Goal: Information Seeking & Learning: Learn about a topic

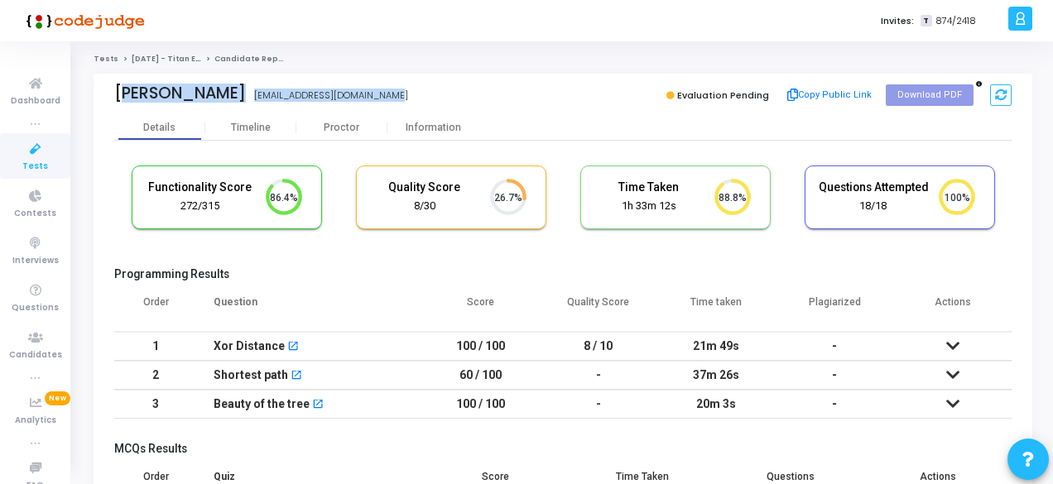
drag, startPoint x: 112, startPoint y: 92, endPoint x: 398, endPoint y: 84, distance: 286.6
click at [398, 84] on div "[PERSON_NAME] [EMAIL_ADDRESS][DOMAIN_NAME] Evaluation Pending Copy Public Link …" at bounding box center [563, 94] width 939 height 41
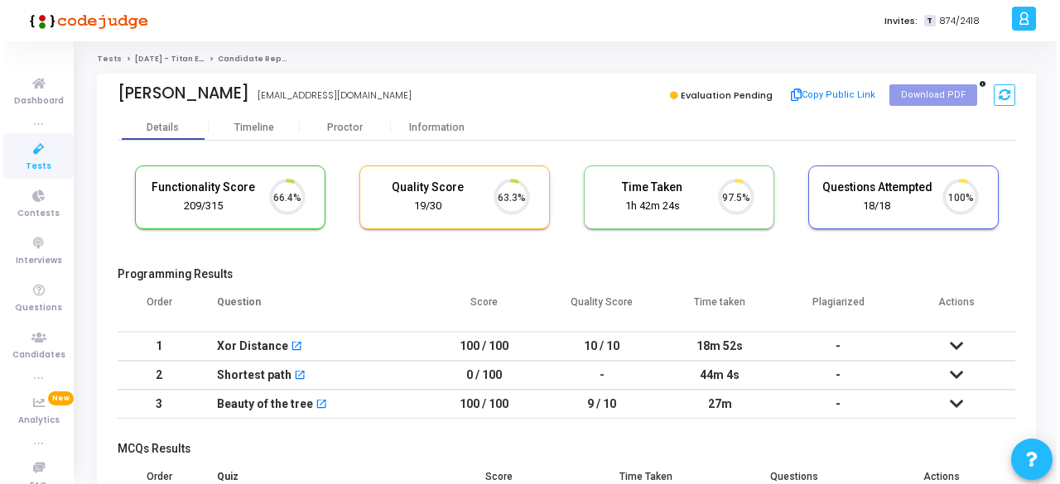
scroll to position [35, 41]
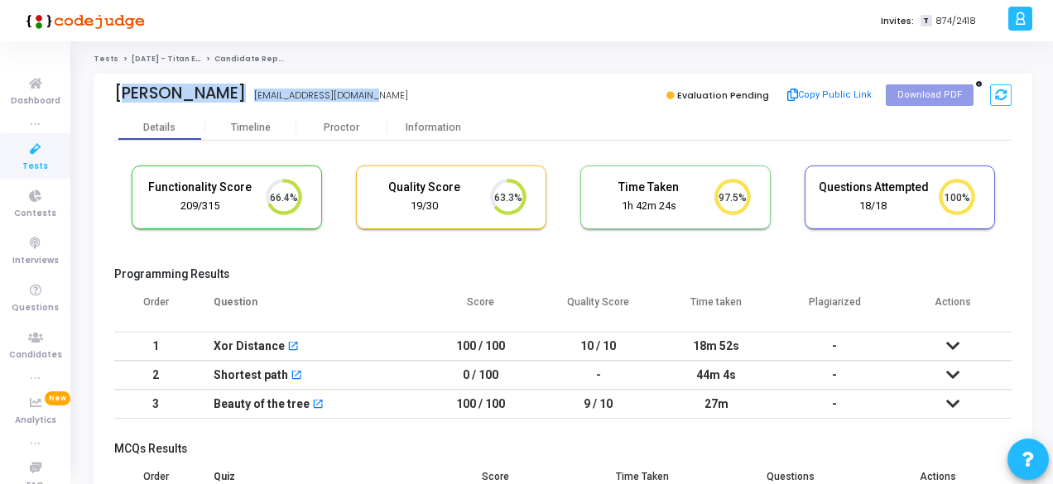
drag, startPoint x: 378, startPoint y: 90, endPoint x: 110, endPoint y: 94, distance: 267.5
click at [110, 94] on div "[PERSON_NAME] [EMAIL_ADDRESS][DOMAIN_NAME] Evaluation Pending Copy Public Link …" at bounding box center [563, 94] width 939 height 41
copy div "[PERSON_NAME] [EMAIL_ADDRESS][DOMAIN_NAME]"
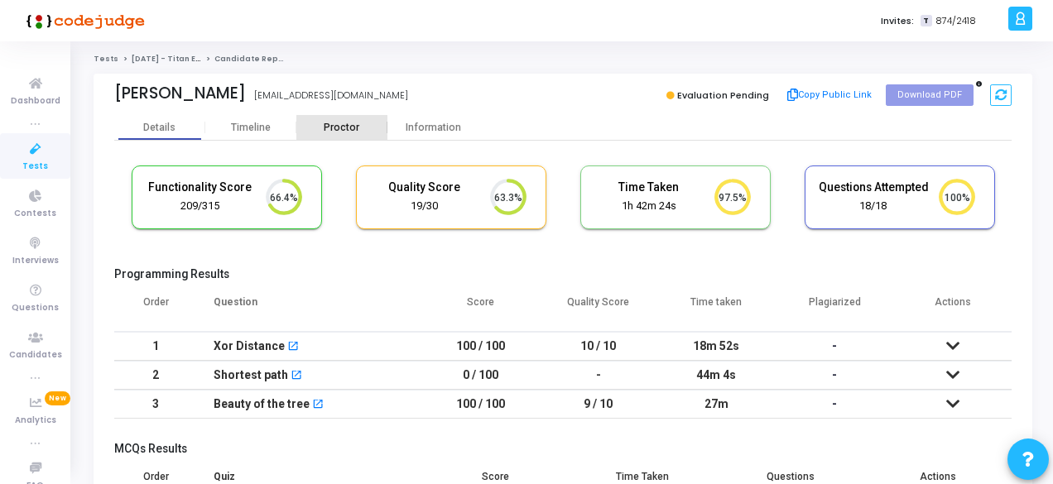
click at [332, 128] on div "Proctor" at bounding box center [341, 128] width 91 height 12
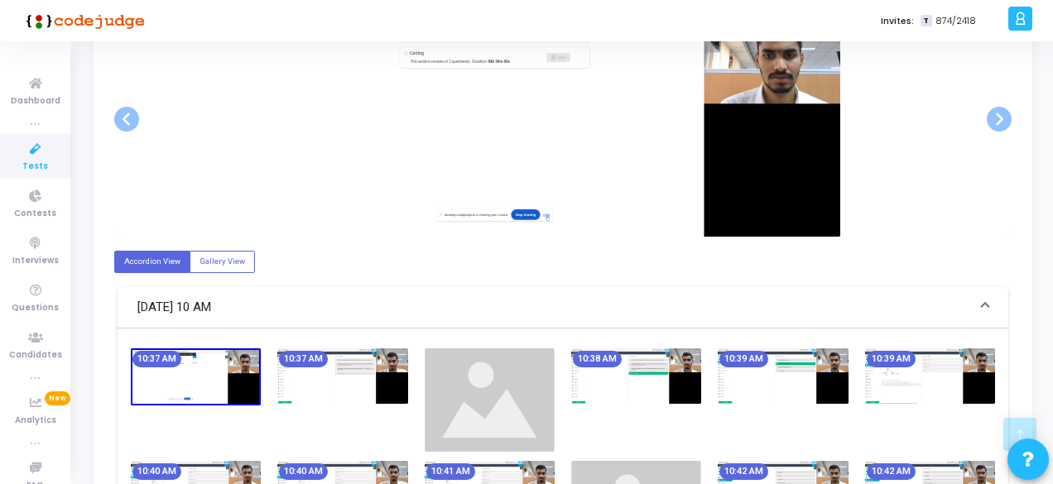
scroll to position [289, 0]
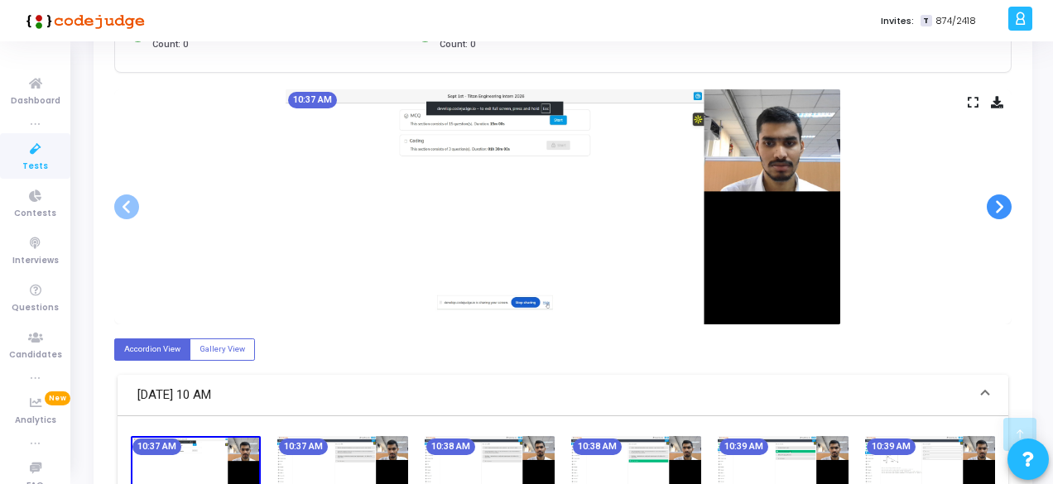
click at [1000, 199] on span at bounding box center [999, 207] width 25 height 25
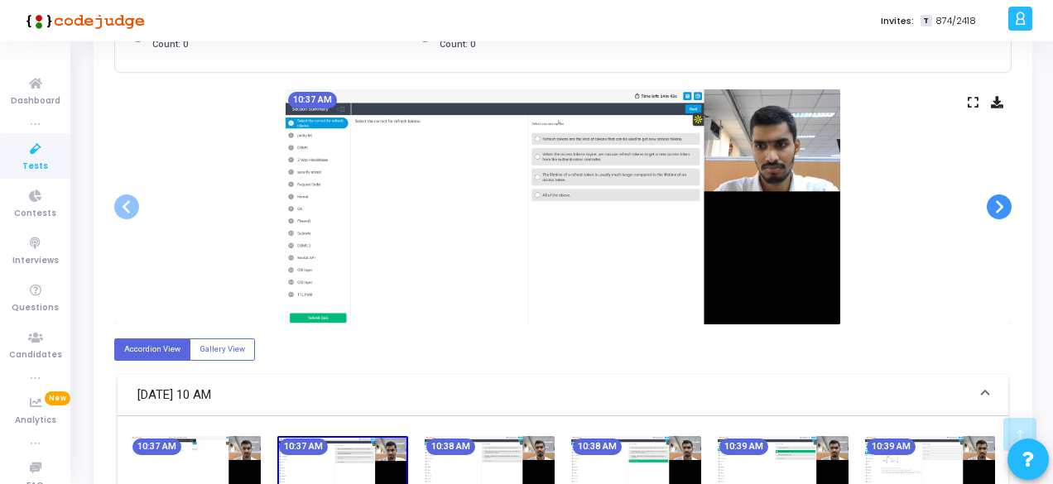
click at [1000, 199] on span at bounding box center [999, 207] width 25 height 25
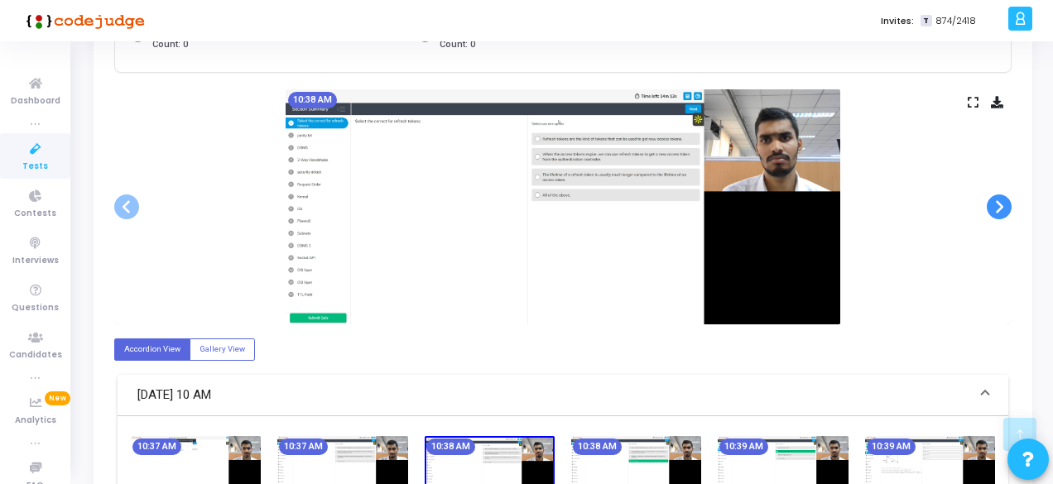
click at [1000, 199] on span at bounding box center [999, 207] width 25 height 25
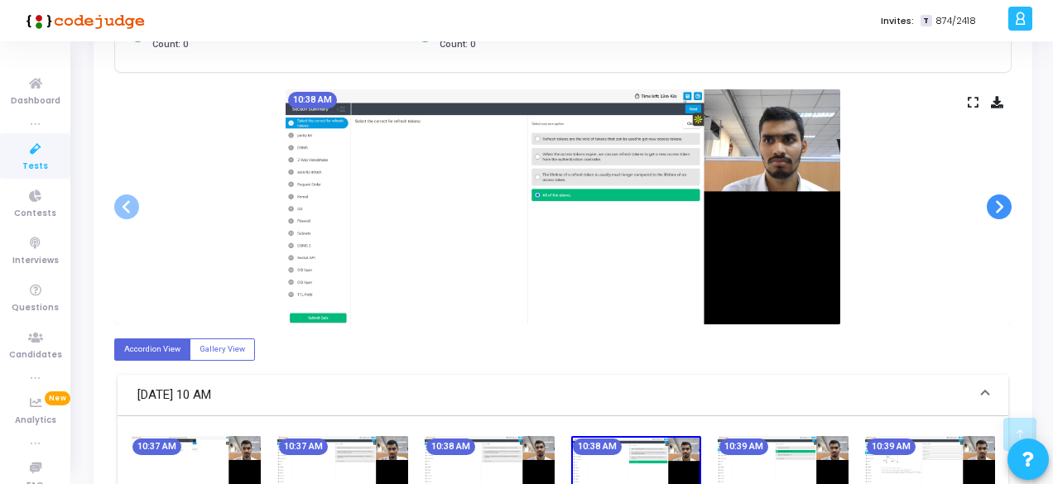
click at [1000, 199] on span at bounding box center [999, 207] width 25 height 25
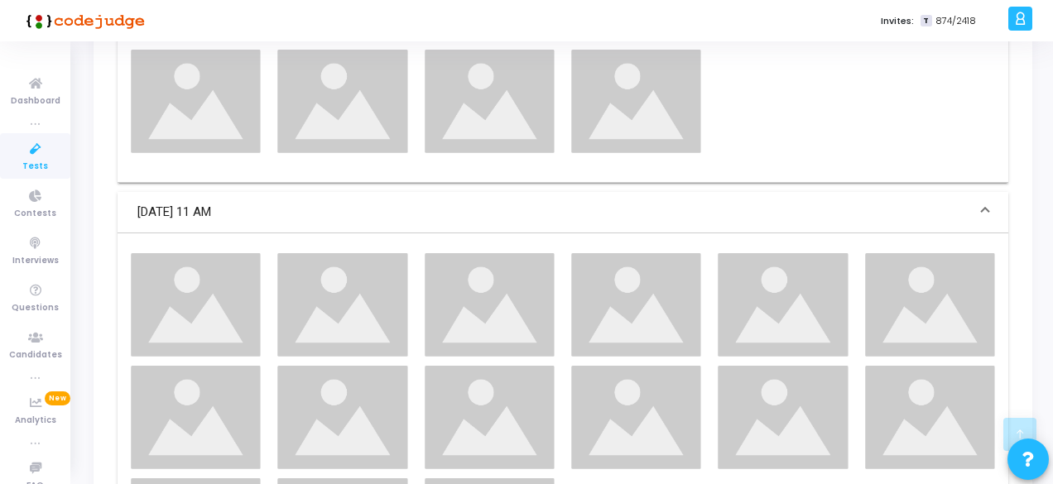
scroll to position [1272, 0]
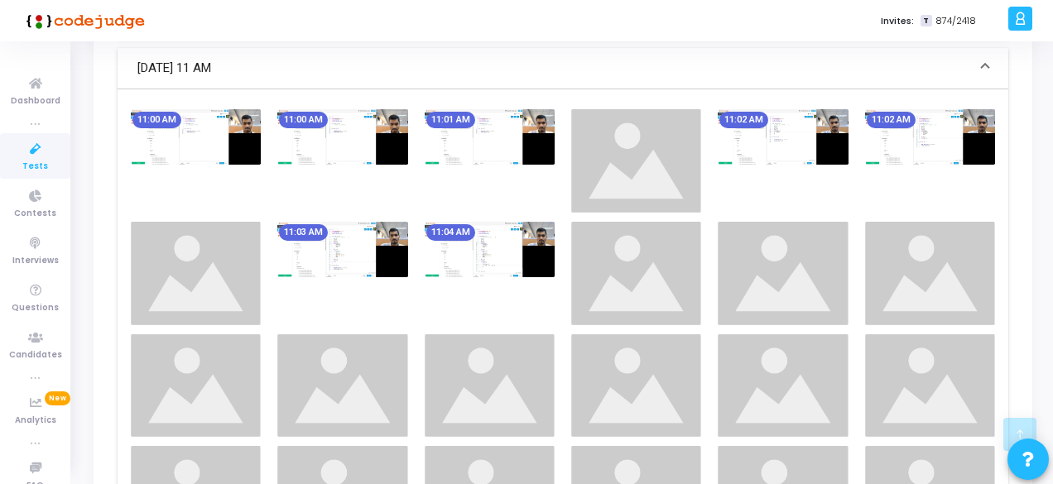
click at [239, 253] on img at bounding box center [196, 274] width 130 height 104
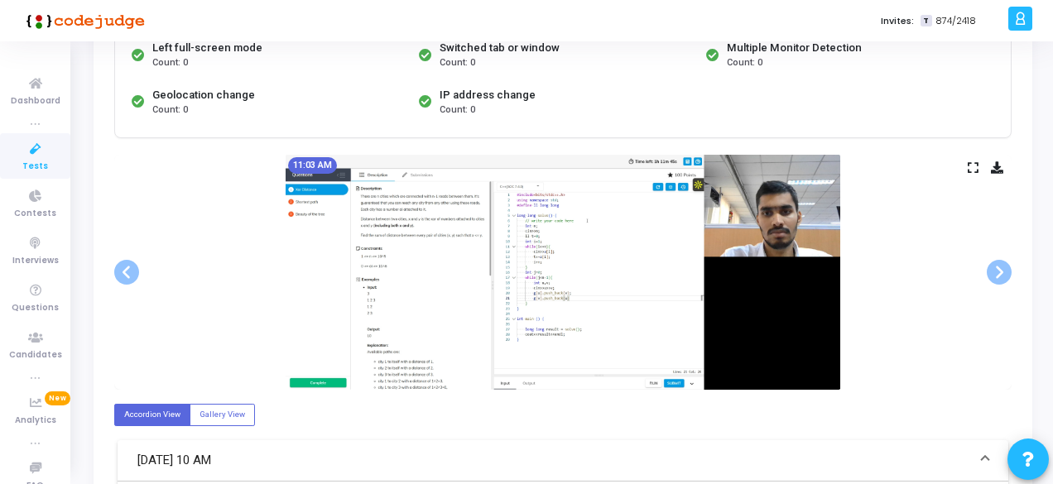
scroll to position [224, 0]
click at [1008, 265] on span at bounding box center [999, 271] width 25 height 25
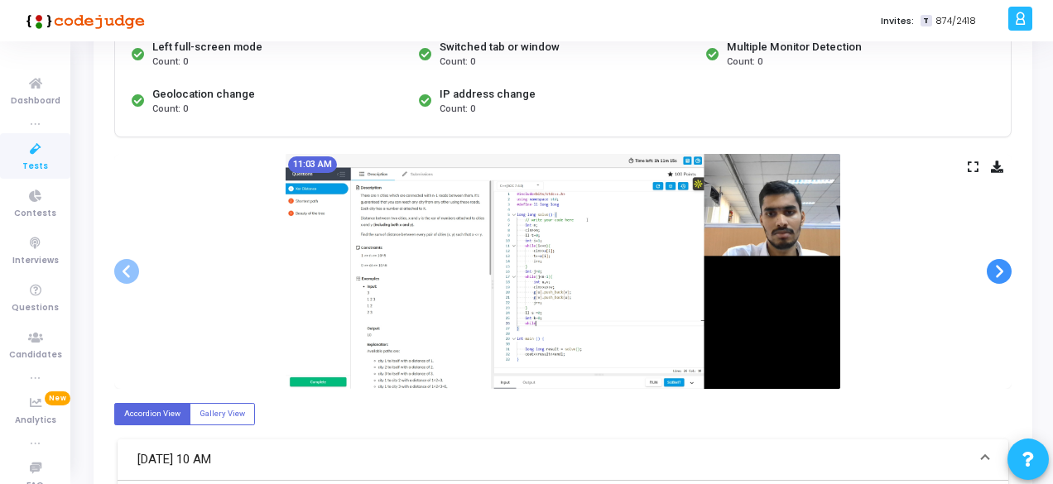
click at [1008, 265] on span at bounding box center [999, 271] width 25 height 25
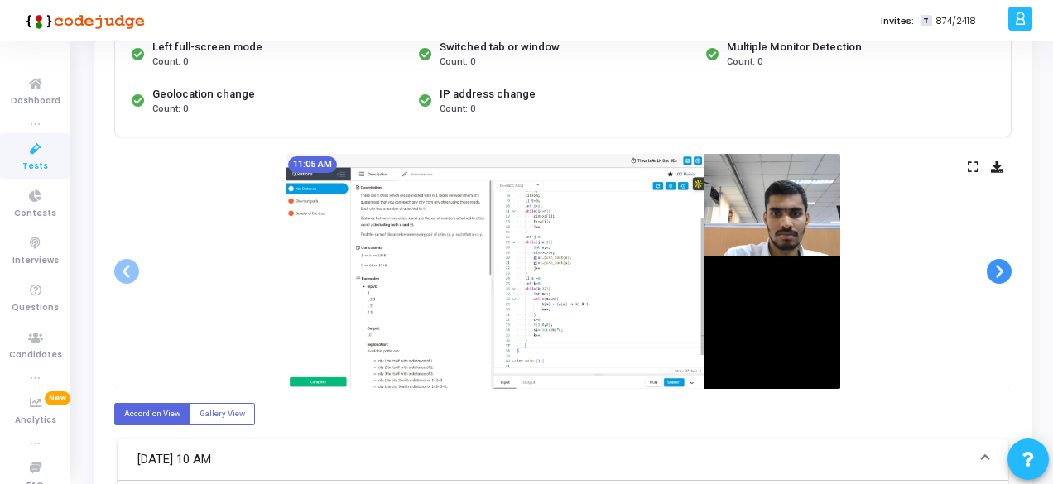
click at [1008, 265] on span at bounding box center [999, 271] width 25 height 25
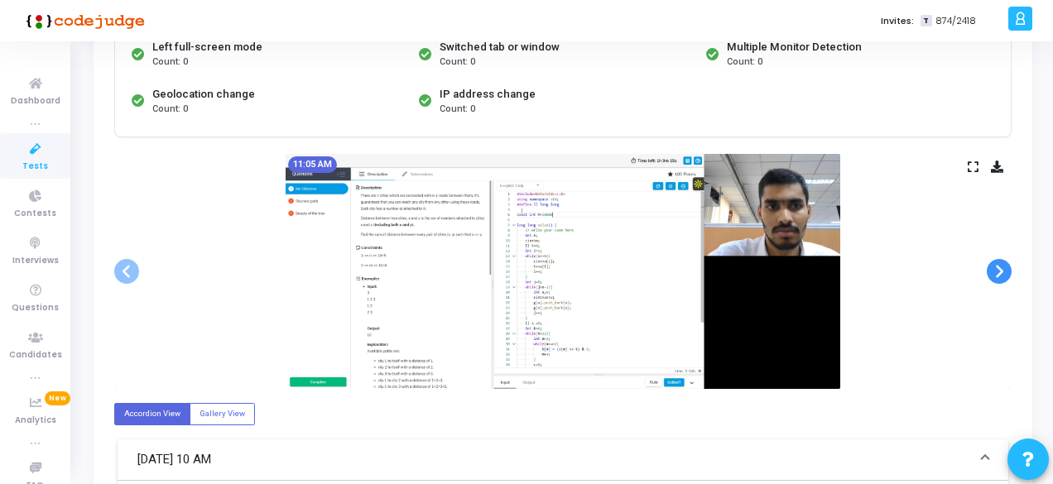
click at [1008, 265] on span at bounding box center [999, 271] width 25 height 25
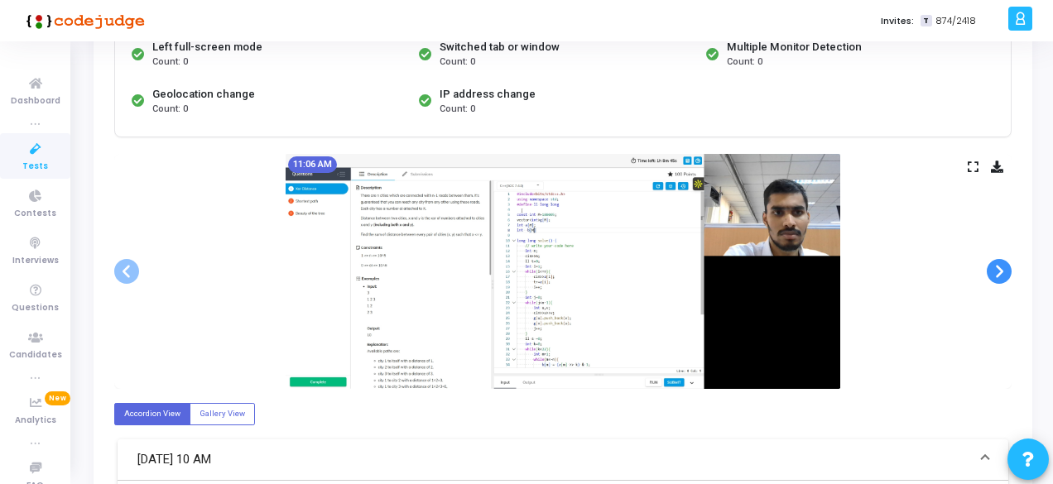
click at [1008, 265] on span at bounding box center [999, 271] width 25 height 25
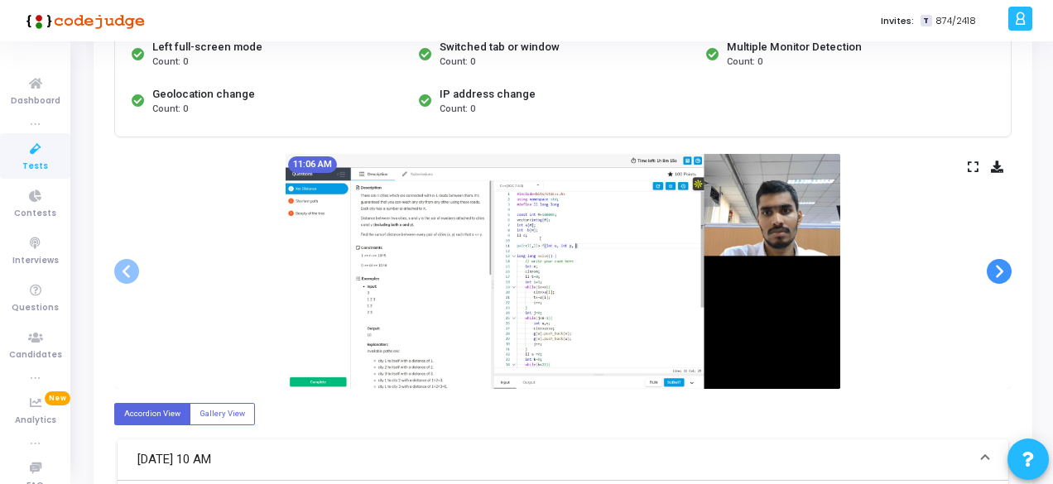
click at [1008, 265] on span at bounding box center [999, 271] width 25 height 25
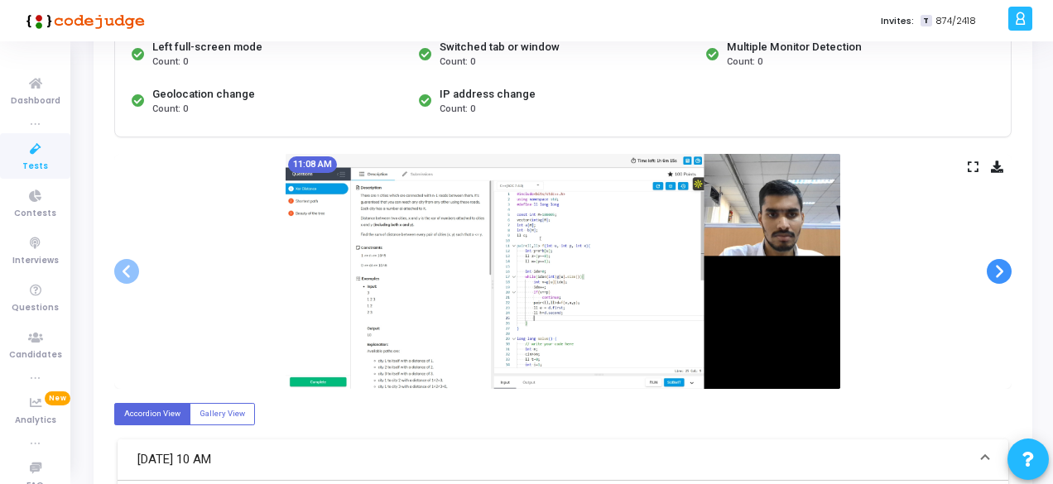
click at [1008, 265] on span at bounding box center [999, 271] width 25 height 25
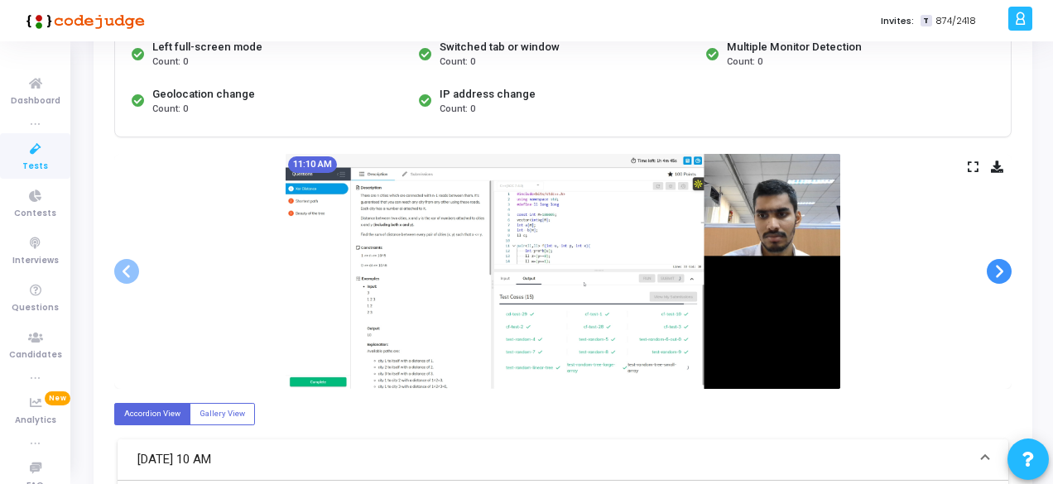
click at [1008, 265] on span at bounding box center [999, 271] width 25 height 25
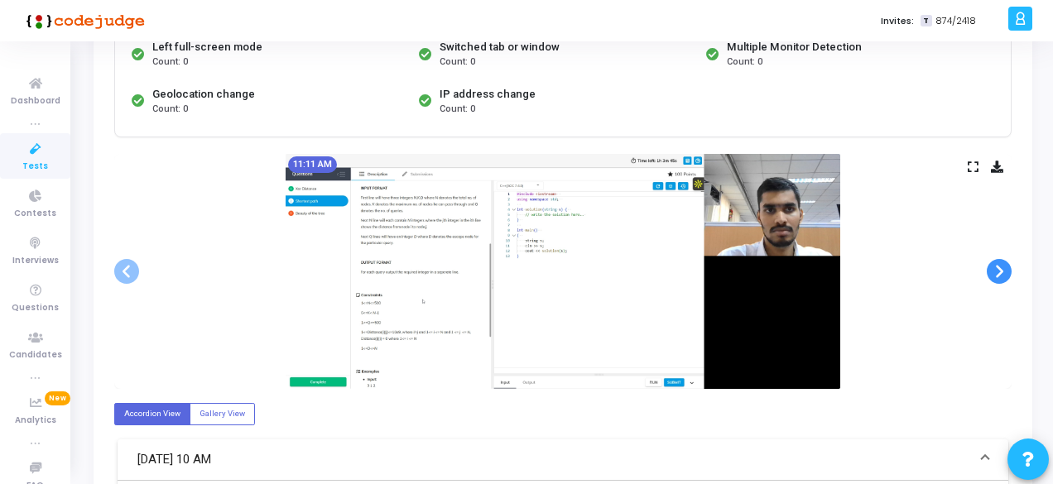
click at [1008, 265] on span at bounding box center [999, 271] width 25 height 25
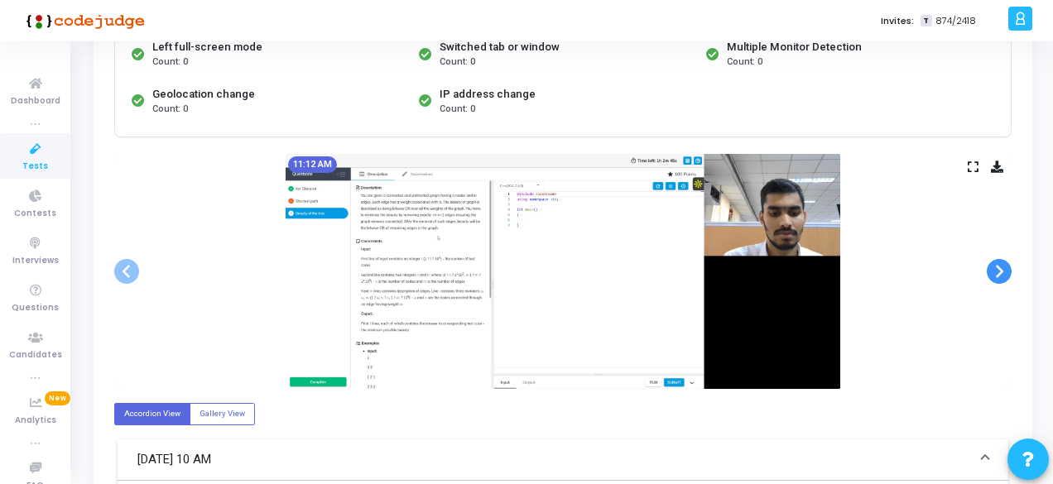
click at [1008, 265] on span at bounding box center [999, 271] width 25 height 25
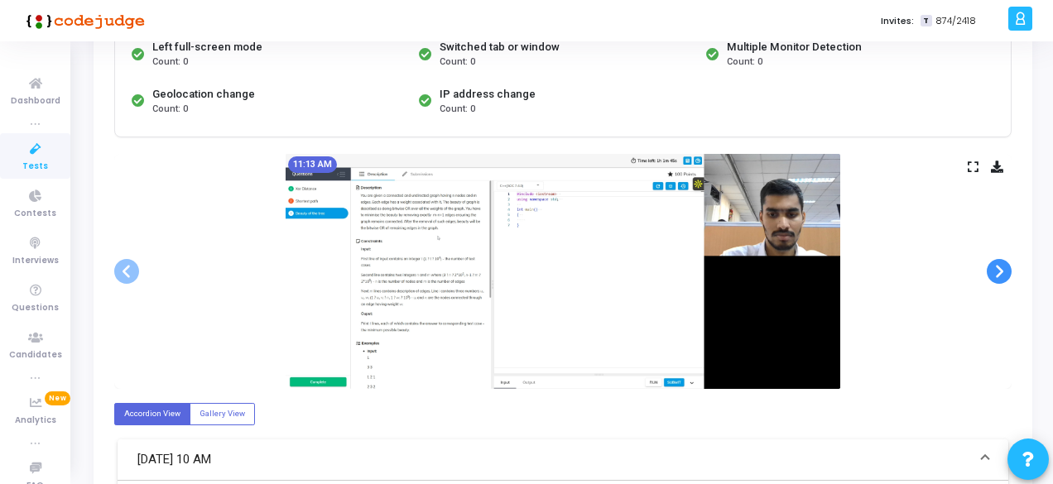
click at [1008, 265] on span at bounding box center [999, 271] width 25 height 25
